Goal: Navigation & Orientation: Find specific page/section

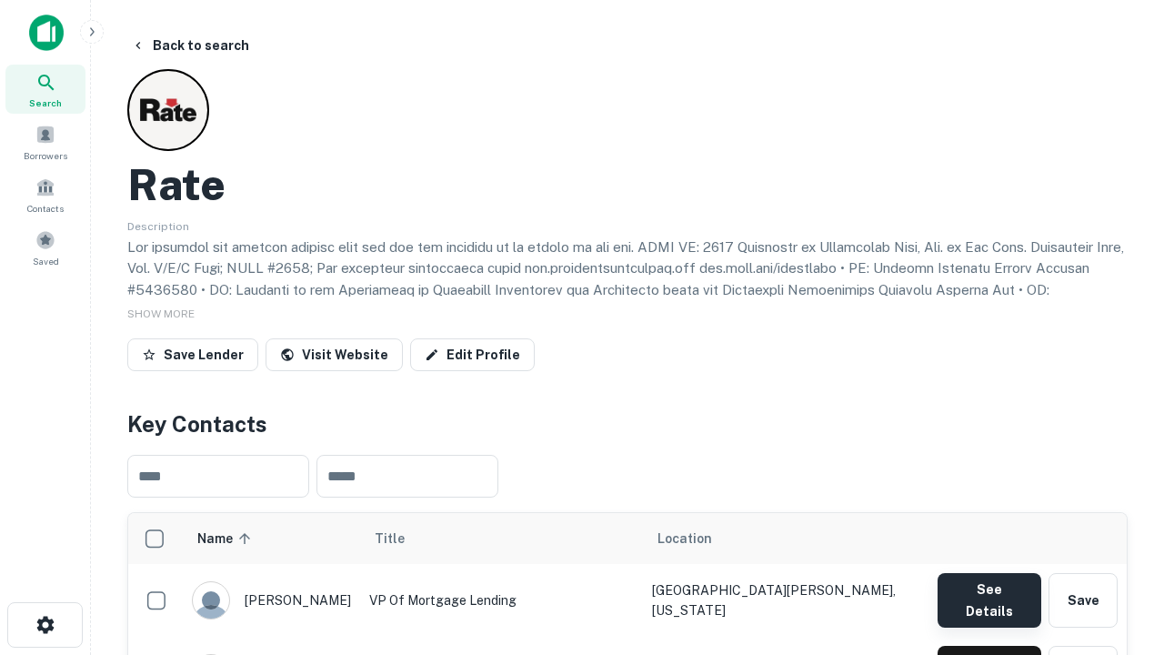
click at [989, 591] on button "See Details" at bounding box center [990, 600] width 104 height 55
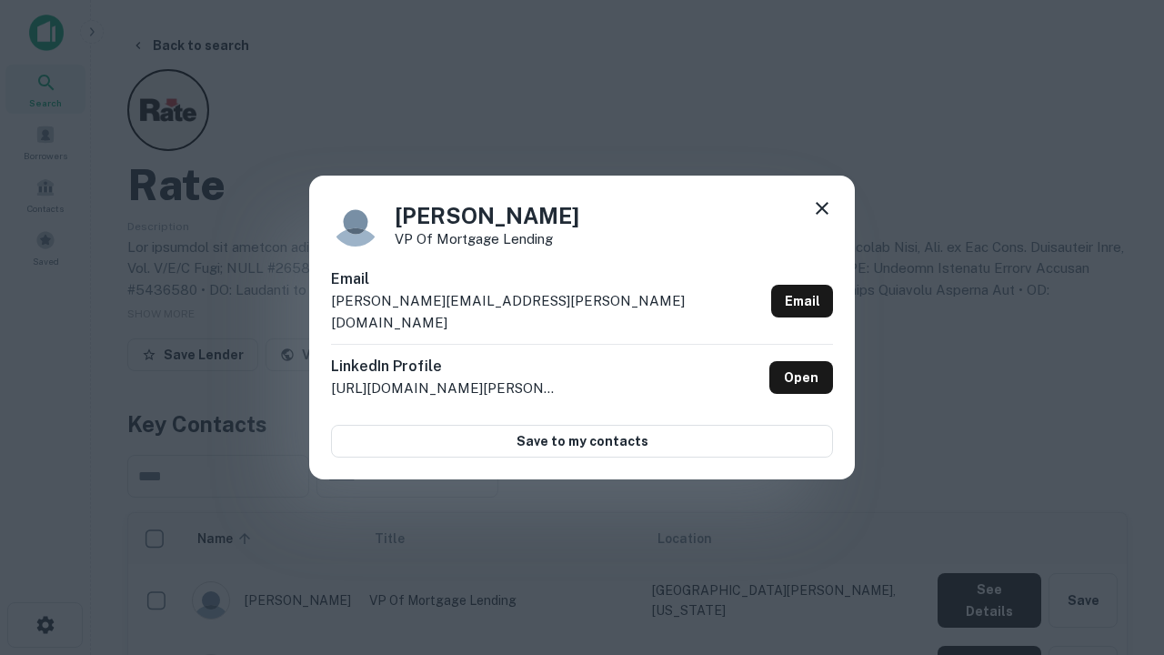
click at [822, 219] on icon at bounding box center [822, 208] width 22 height 22
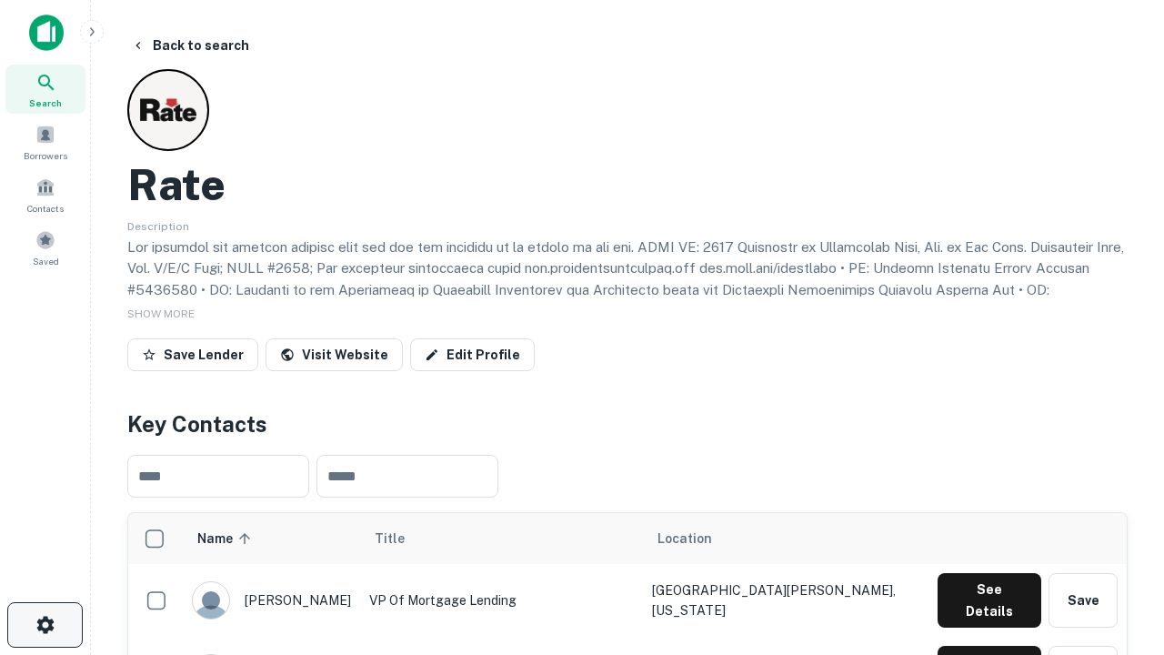
click at [45, 625] on icon "button" at bounding box center [46, 625] width 22 height 22
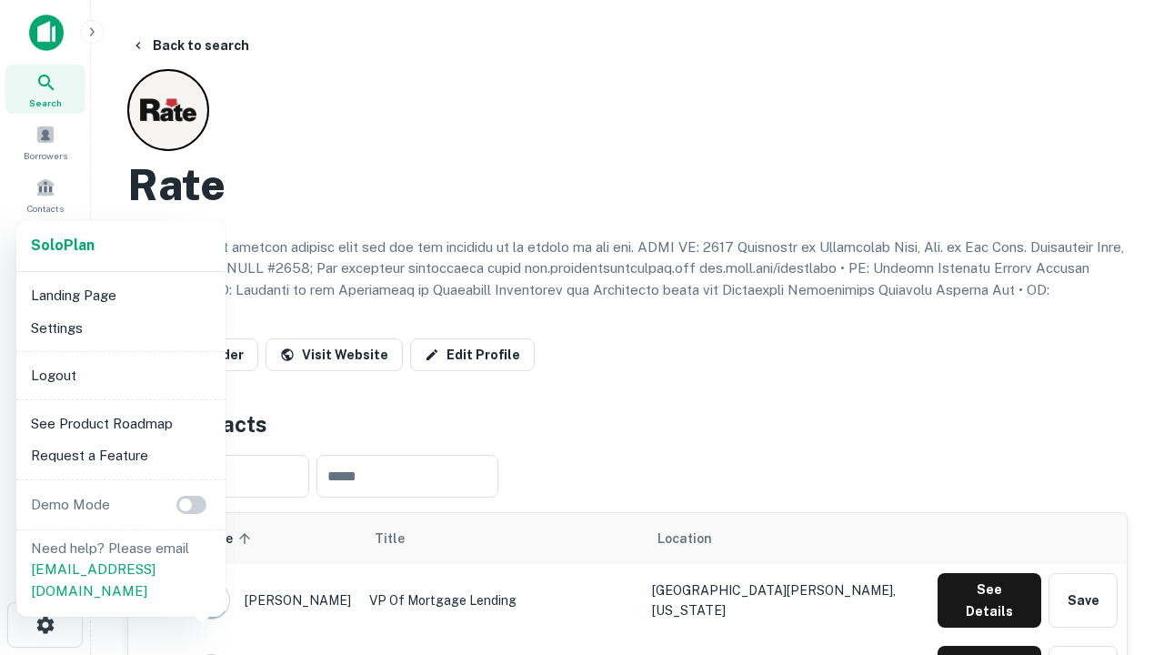
click at [120, 375] on li "Logout" at bounding box center [121, 375] width 195 height 33
